Goal: Task Accomplishment & Management: Manage account settings

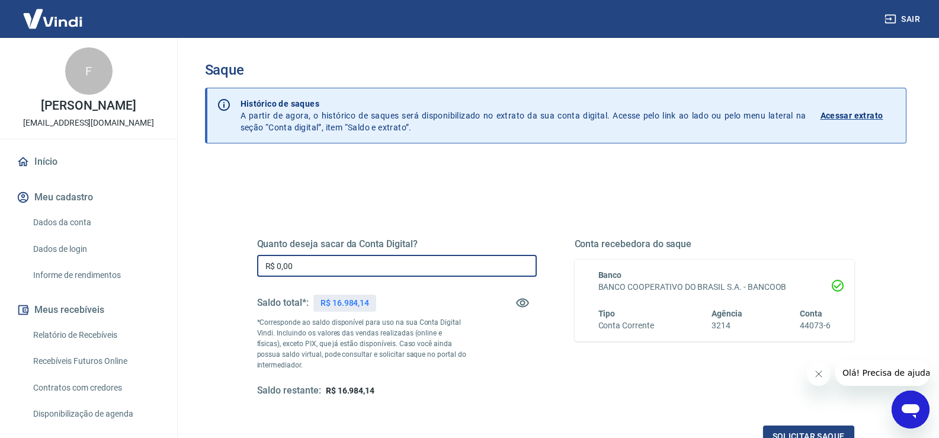
click at [322, 259] on input "R$ 0,00" at bounding box center [397, 266] width 280 height 22
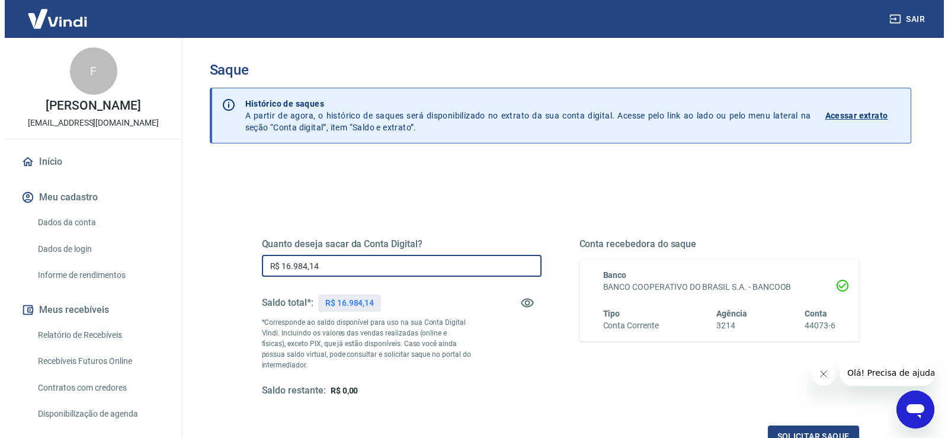
scroll to position [118, 0]
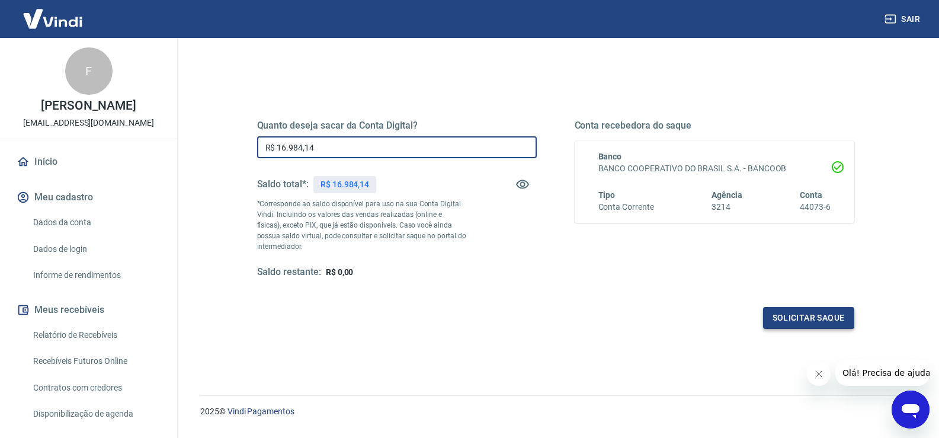
type input "R$ 16.984,14"
click at [815, 325] on button "Solicitar saque" at bounding box center [808, 318] width 91 height 22
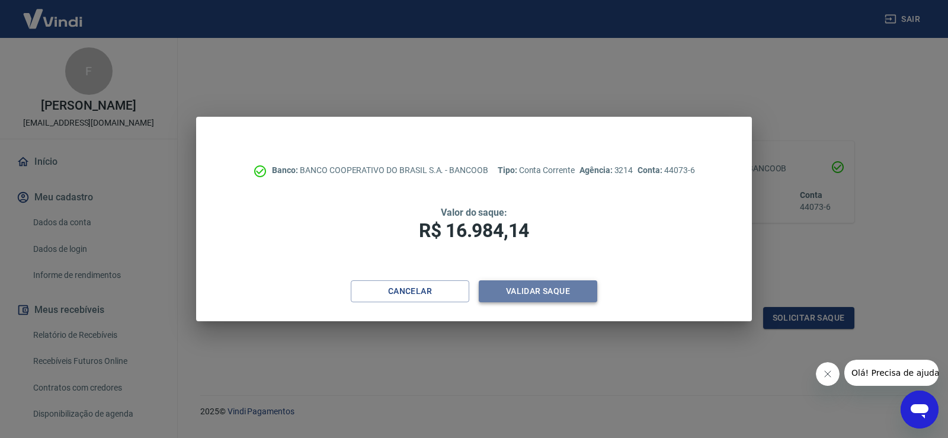
click at [595, 284] on button "Validar saque" at bounding box center [538, 291] width 118 height 22
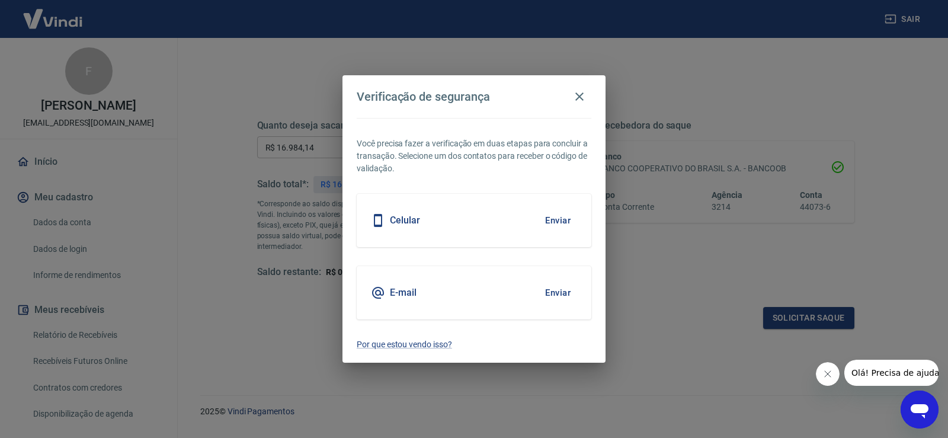
click at [545, 218] on button "Enviar" at bounding box center [557, 220] width 39 height 25
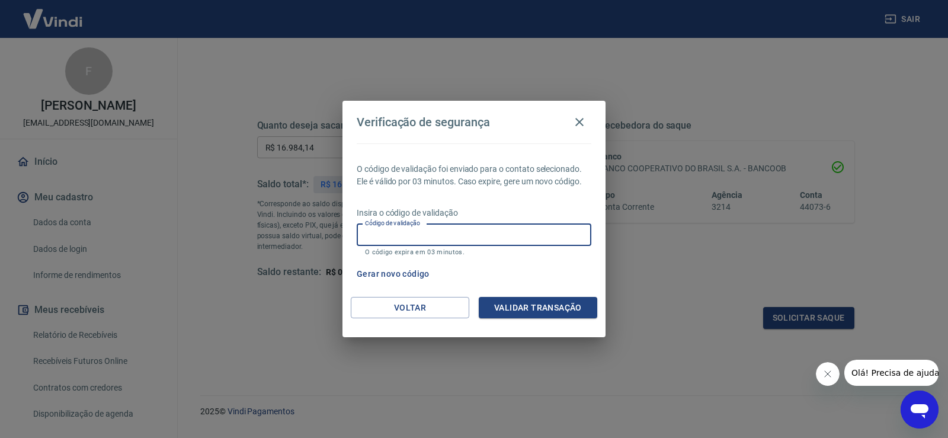
click at [424, 241] on input "Código de validação" at bounding box center [474, 235] width 235 height 22
type input "885898"
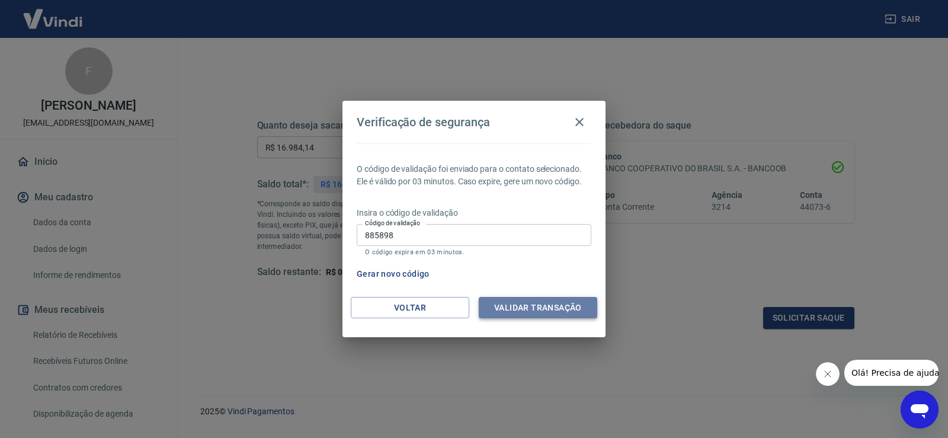
click at [547, 304] on button "Validar transação" at bounding box center [538, 308] width 118 height 22
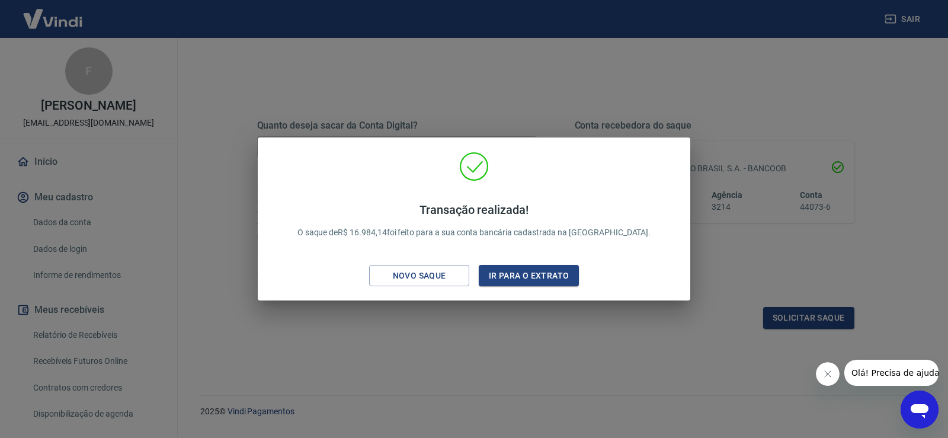
click at [527, 275] on button "Ir para o extrato" at bounding box center [529, 276] width 100 height 22
